Goal: Find specific page/section: Find specific page/section

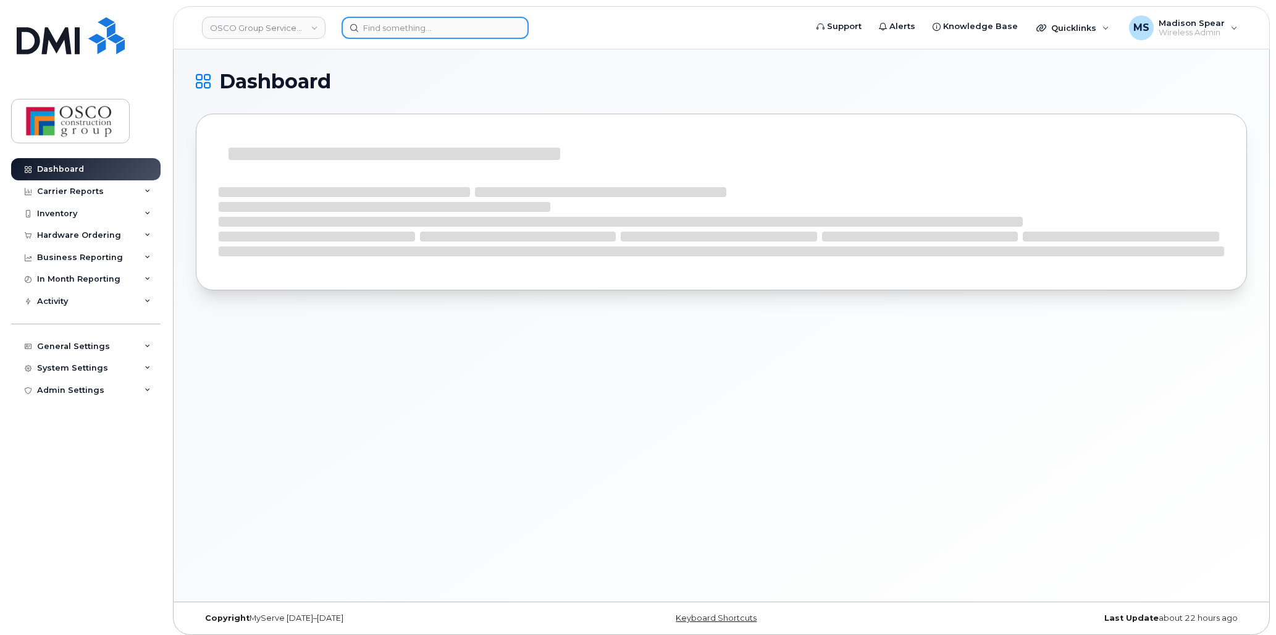
click at [387, 27] on input at bounding box center [435, 28] width 187 height 22
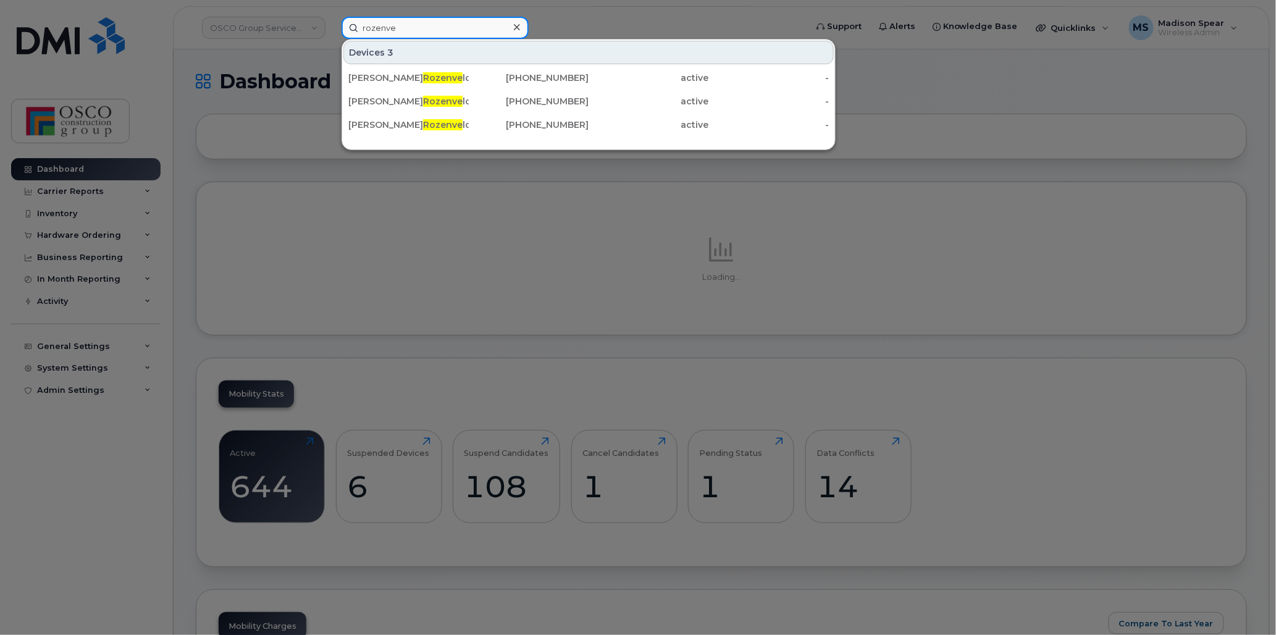
type input "rozenve"
click at [435, 99] on div "Angela Rozenve ld" at bounding box center [408, 101] width 120 height 12
